Goal: Task Accomplishment & Management: Manage account settings

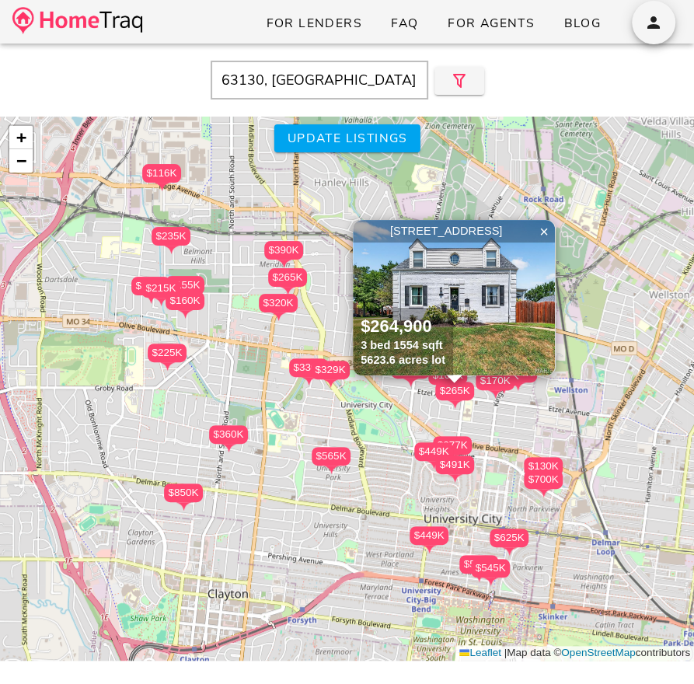
click at [504, 322] on img at bounding box center [454, 298] width 202 height 156
click at [486, 348] on img at bounding box center [454, 298] width 202 height 156
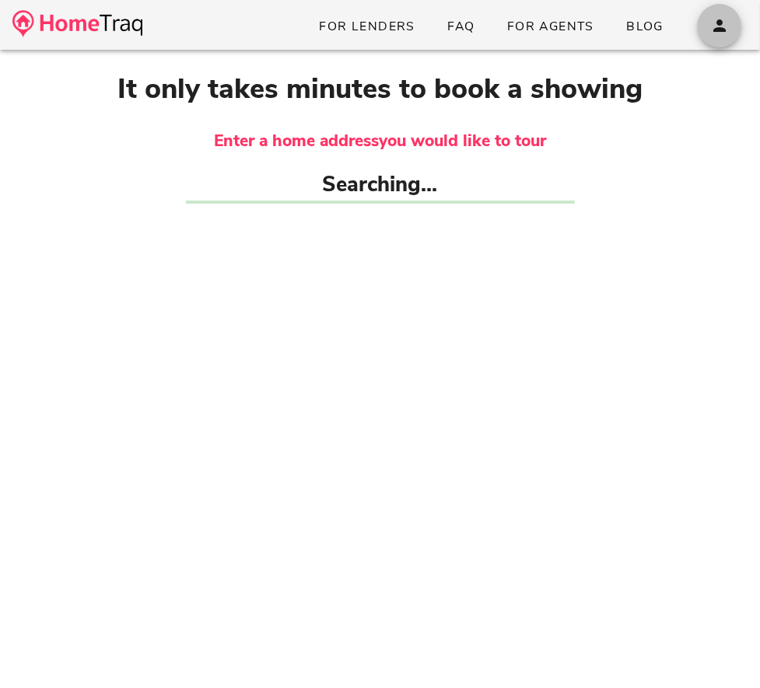
click at [722, 19] on icon "button" at bounding box center [719, 25] width 19 height 19
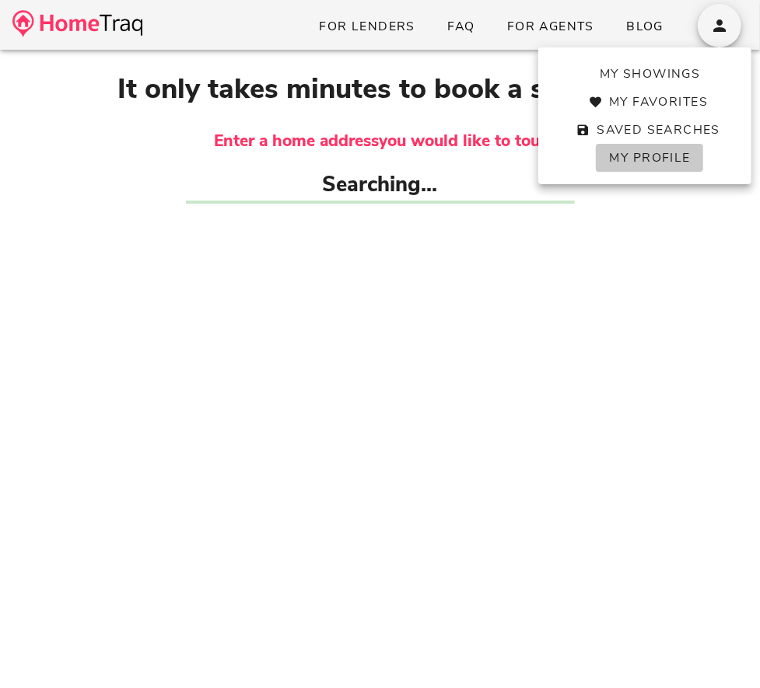
click at [659, 155] on span "My Profile" at bounding box center [649, 157] width 82 height 17
